Goal: Task Accomplishment & Management: Manage account settings

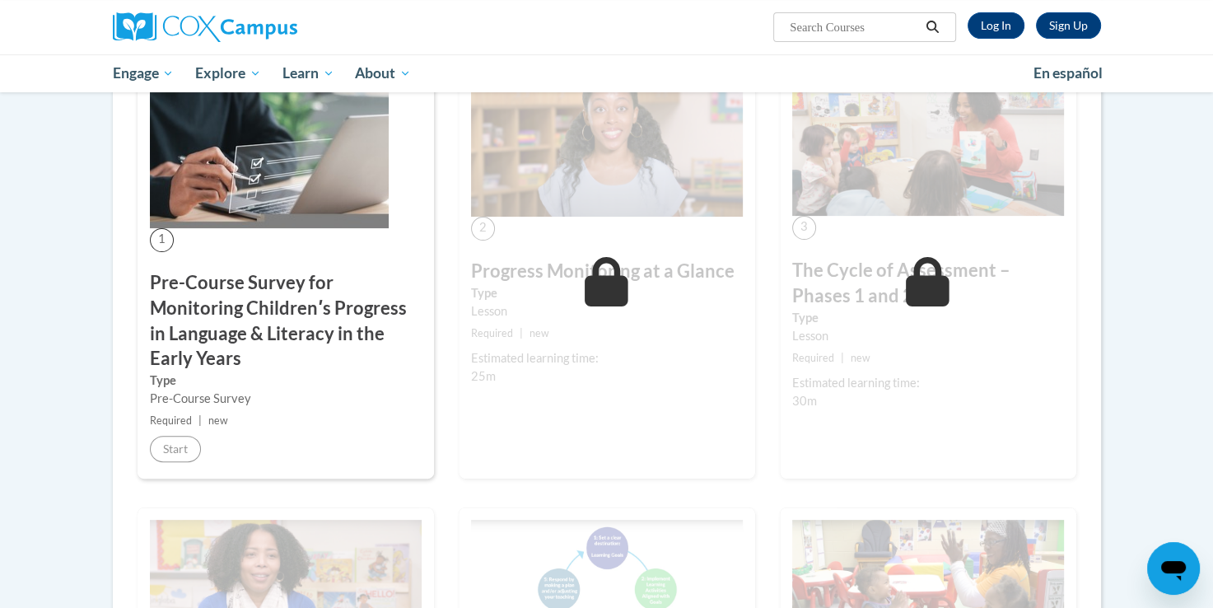
scroll to position [362, 0]
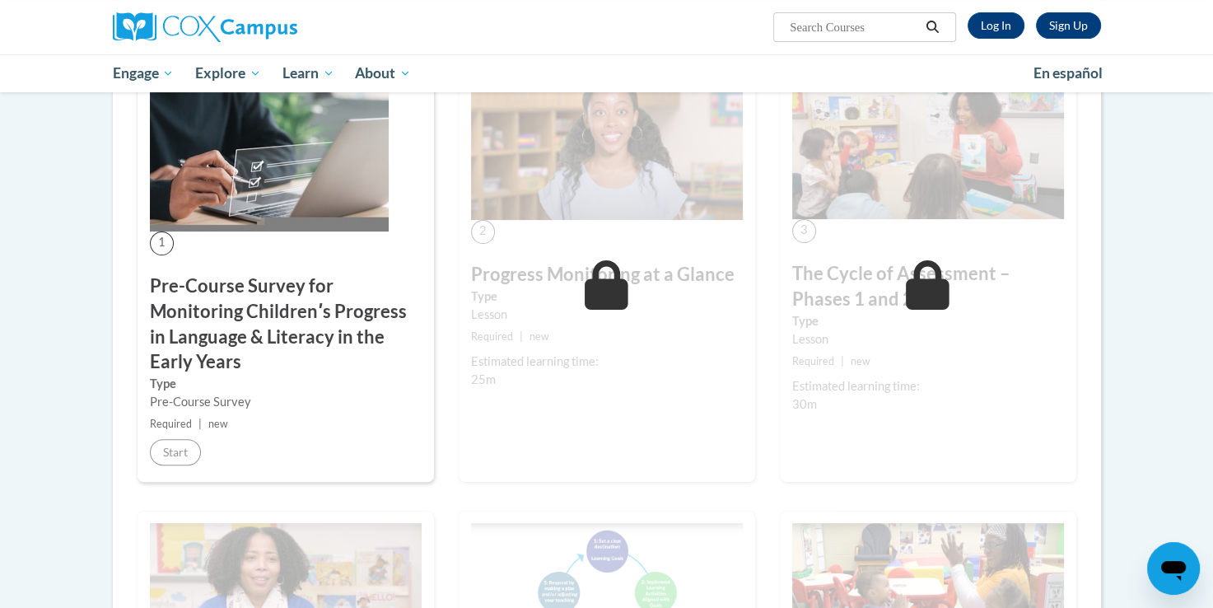
drag, startPoint x: 1209, startPoint y: 174, endPoint x: 1199, endPoint y: 96, distance: 78.9
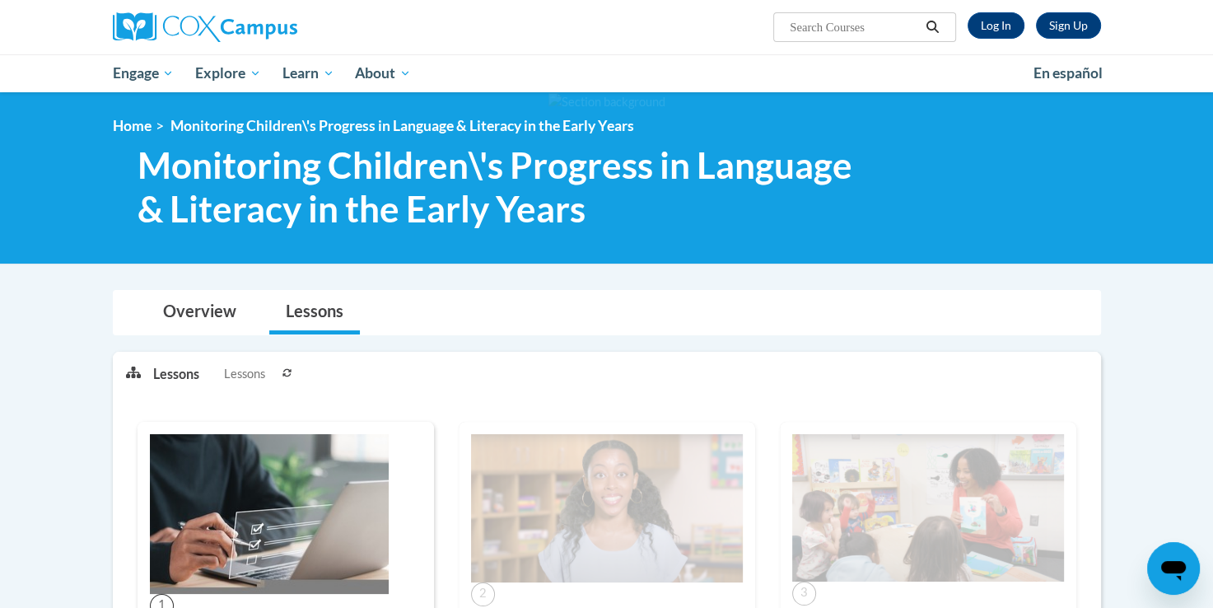
click at [251, 375] on span "Lessons" at bounding box center [244, 374] width 41 height 18
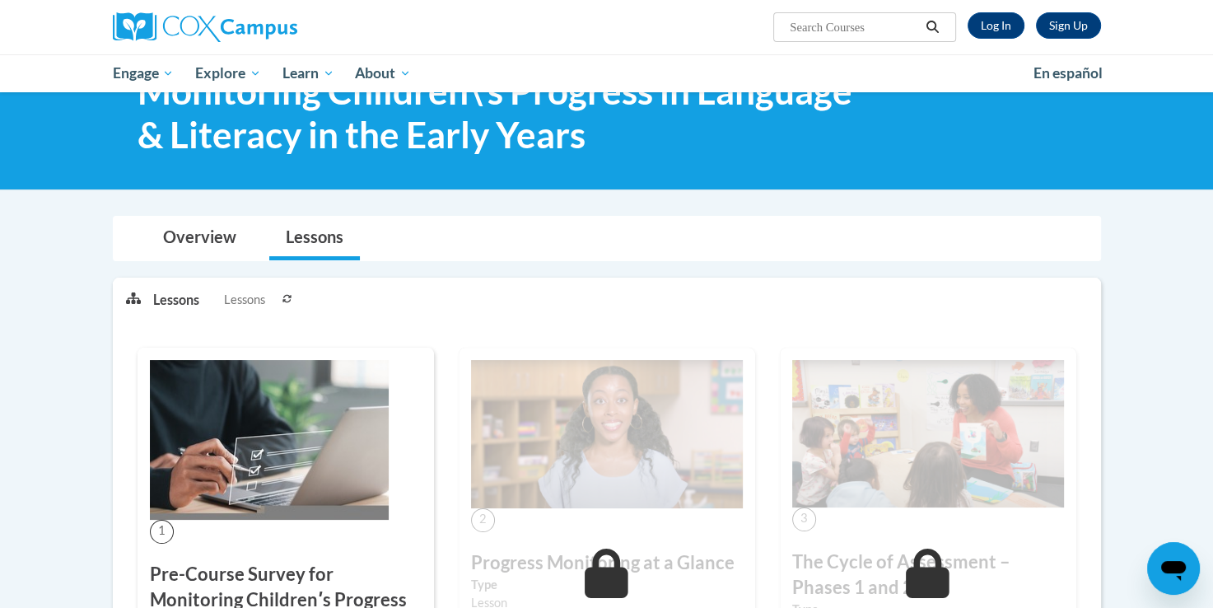
scroll to position [277, 0]
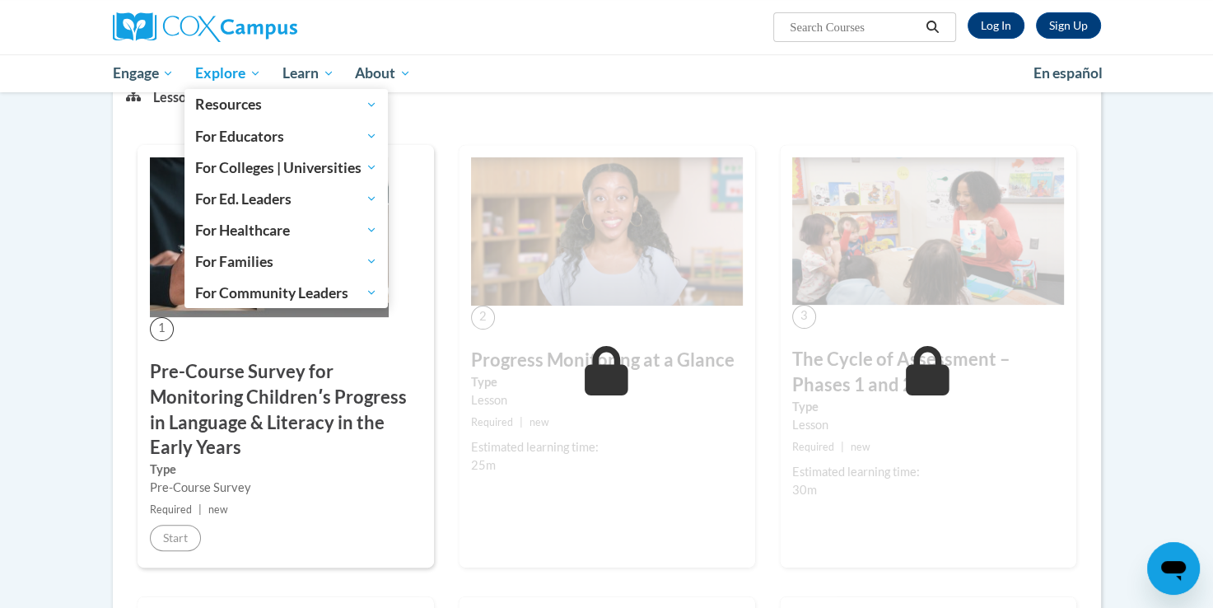
click at [236, 71] on span "Explore" at bounding box center [228, 73] width 66 height 20
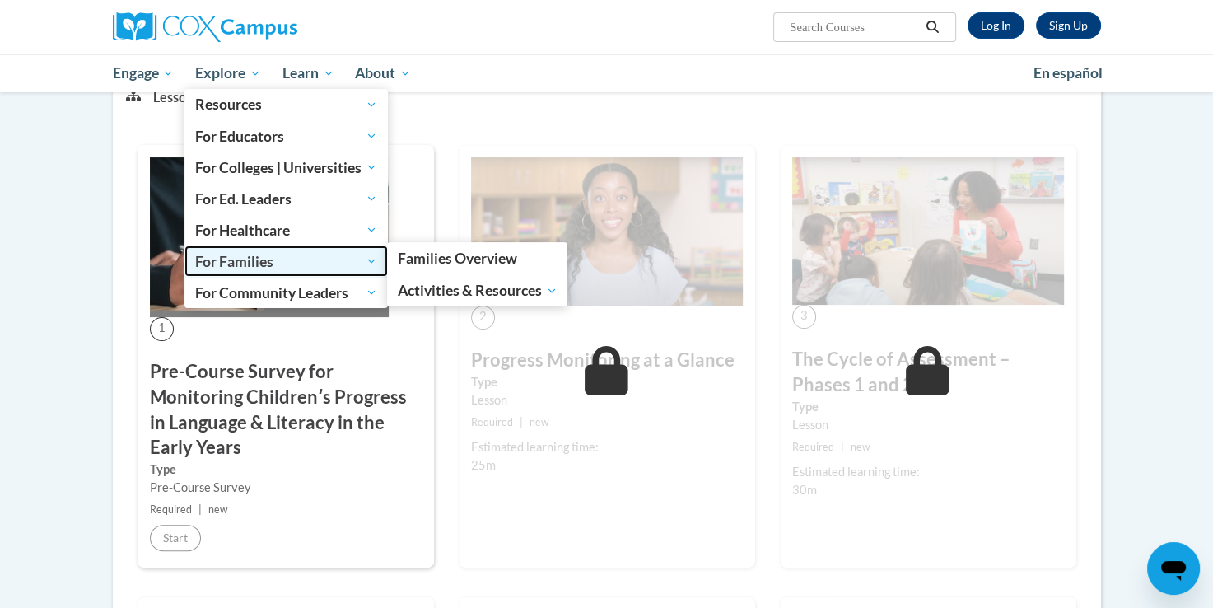
click at [268, 246] on link "For Families" at bounding box center [285, 260] width 203 height 31
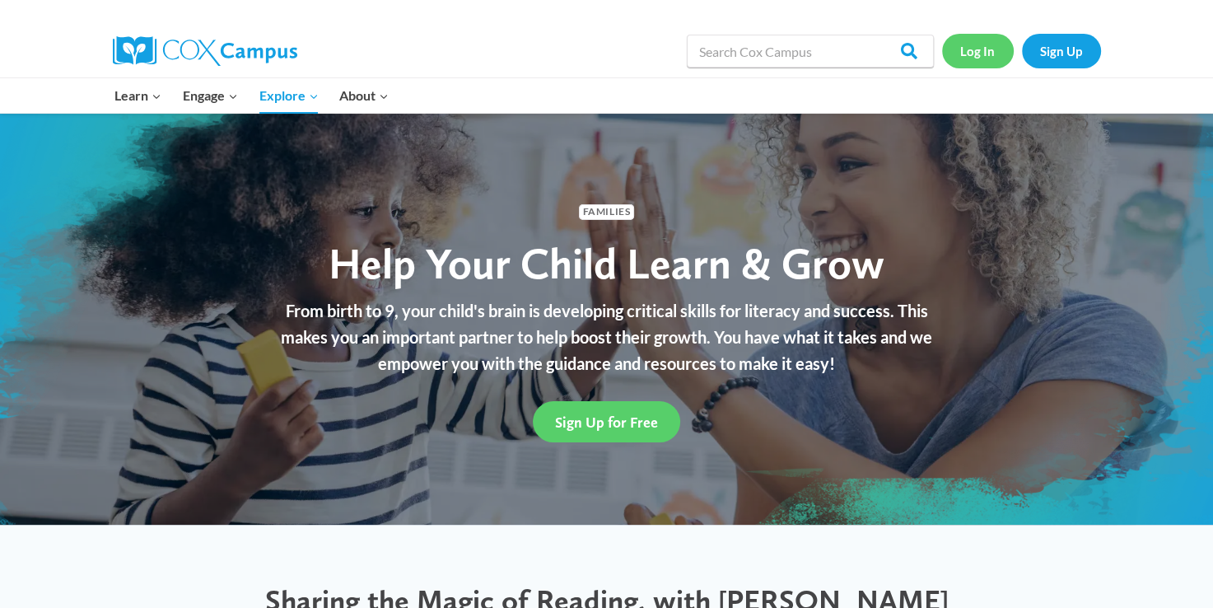
click at [970, 57] on link "Log In" at bounding box center [978, 51] width 72 height 34
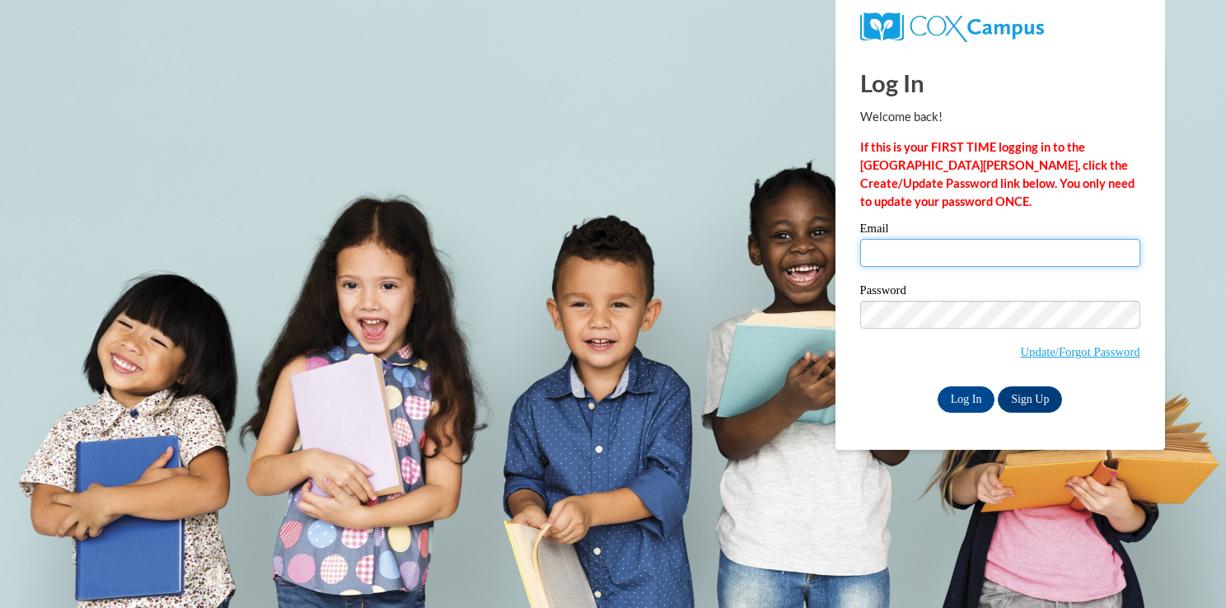
click at [983, 252] on input "Email" at bounding box center [1000, 253] width 280 height 28
type input "t.marie18@aol.com"
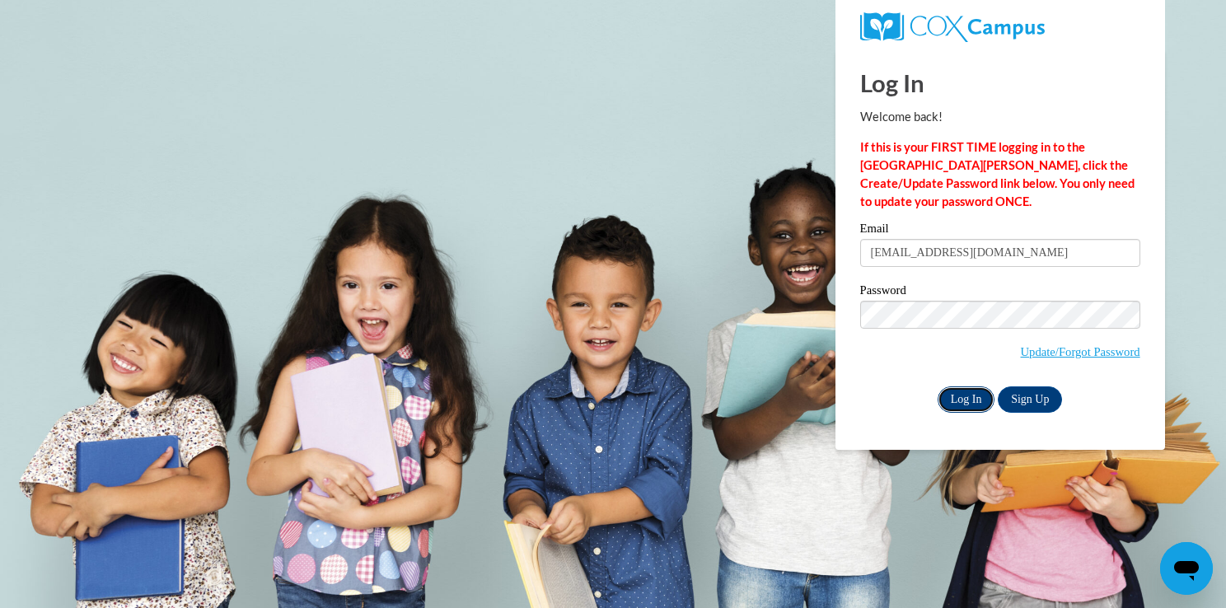
click at [982, 399] on input "Log In" at bounding box center [966, 399] width 58 height 26
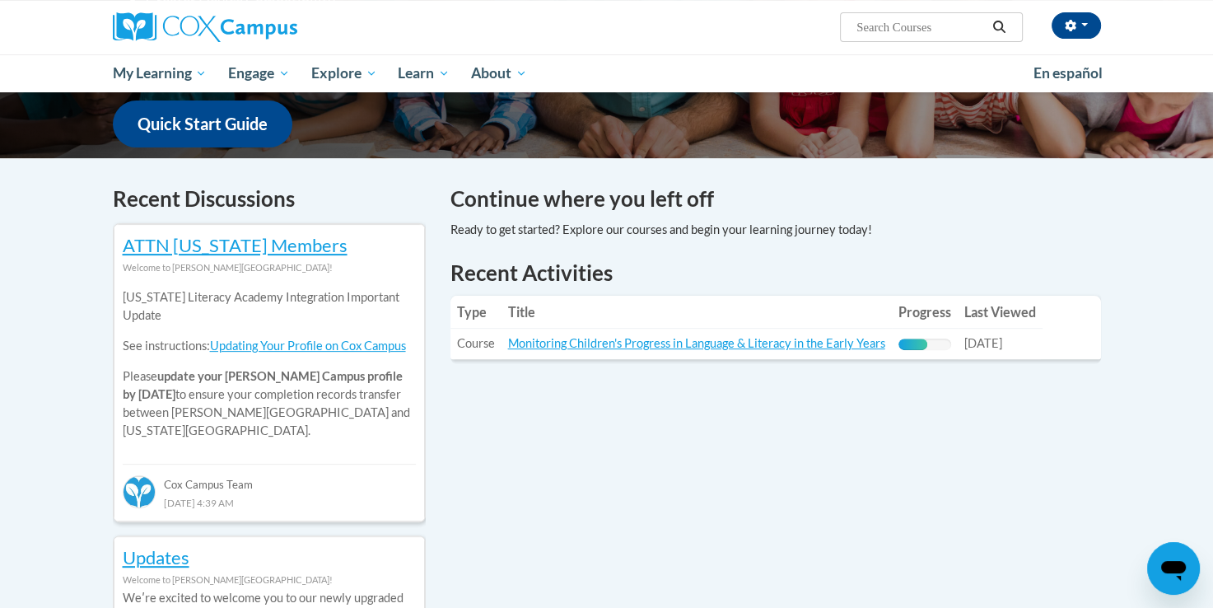
scroll to position [425, 0]
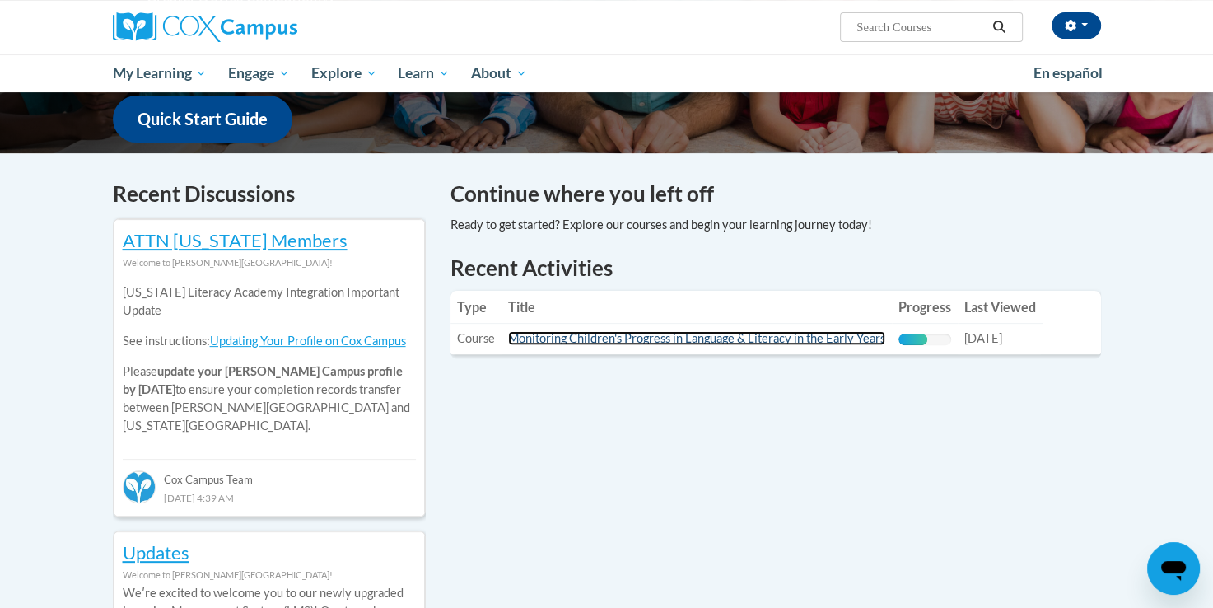
click at [879, 343] on link "Monitoring Children's Progress in Language & Literacy in the Early Years" at bounding box center [696, 338] width 377 height 14
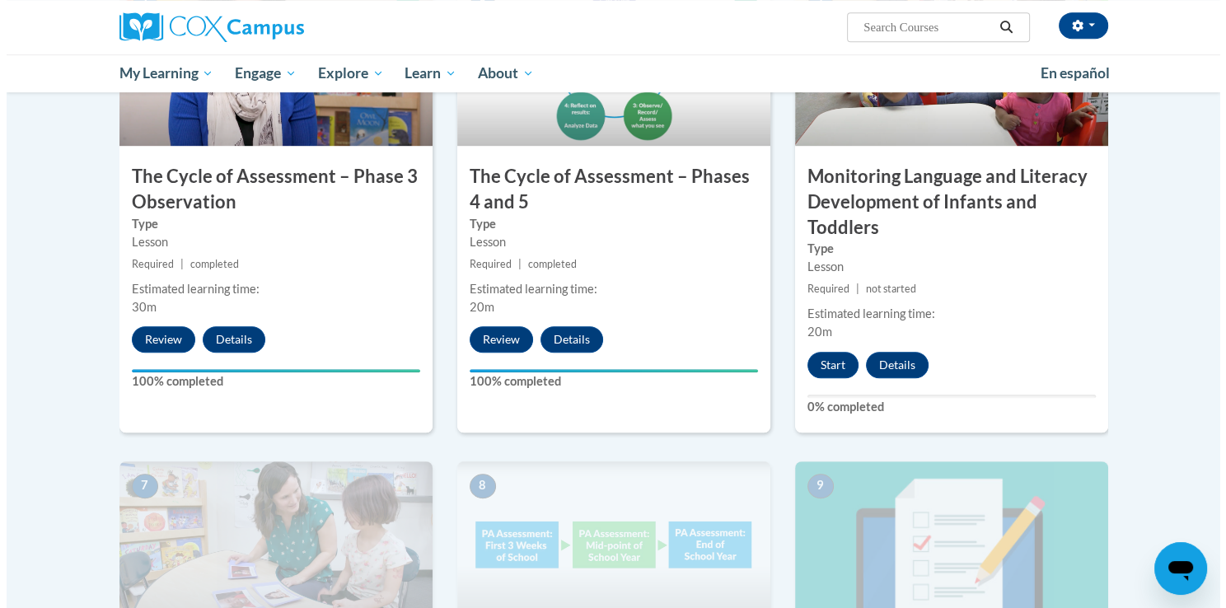
scroll to position [950, 0]
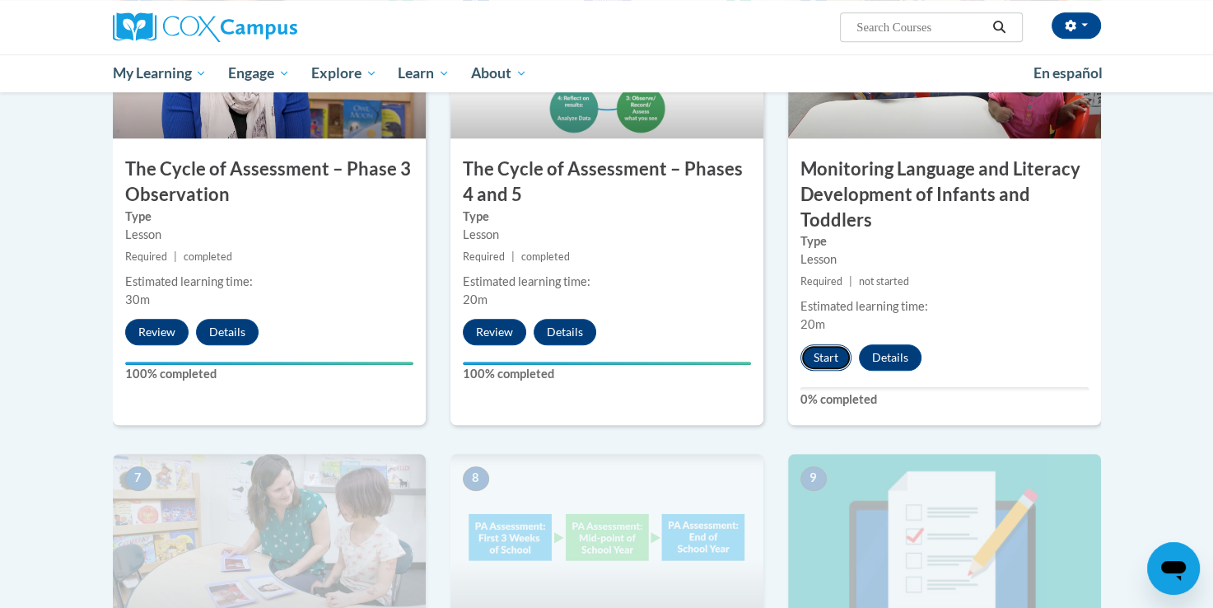
click at [807, 361] on button "Start" at bounding box center [826, 357] width 51 height 26
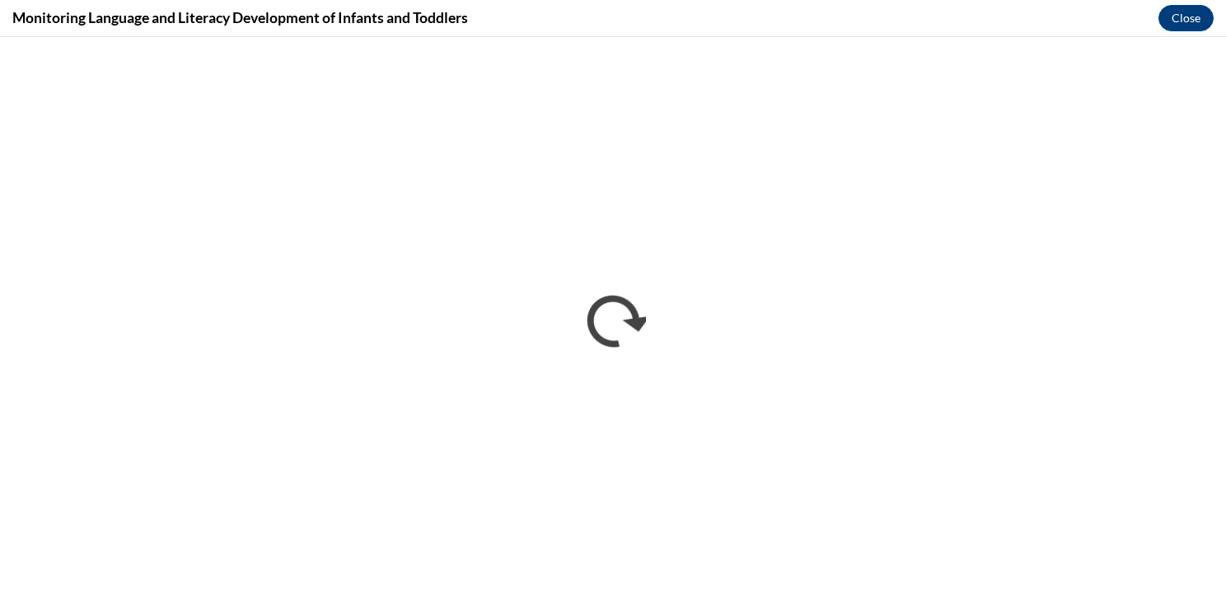
scroll to position [0, 0]
